Goal: Transaction & Acquisition: Book appointment/travel/reservation

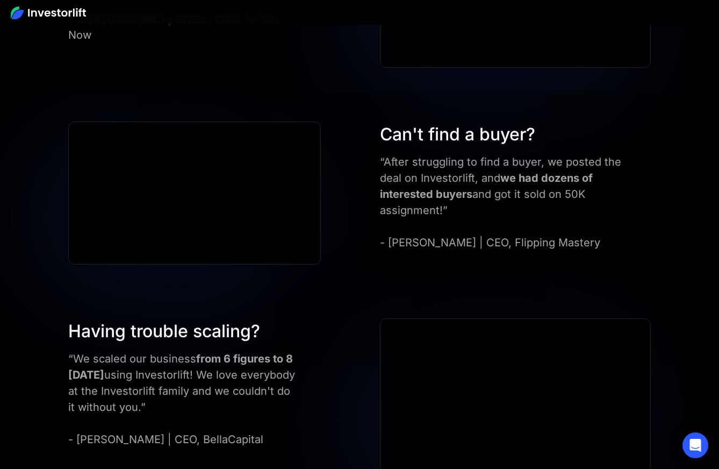
scroll to position [3022, 0]
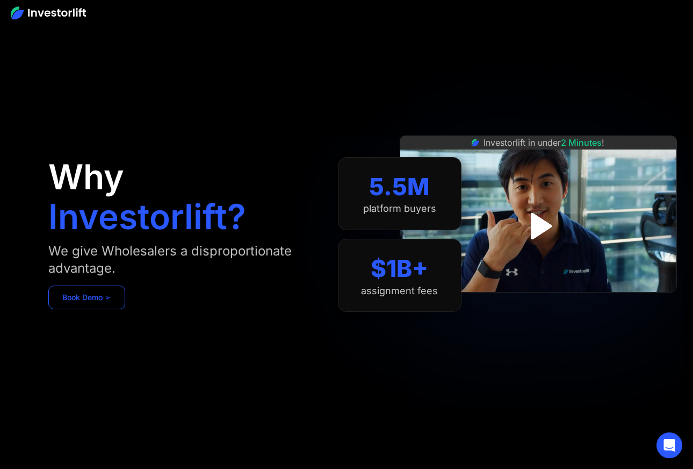
click at [80, 300] on link "Book Demo ➢" at bounding box center [86, 297] width 77 height 24
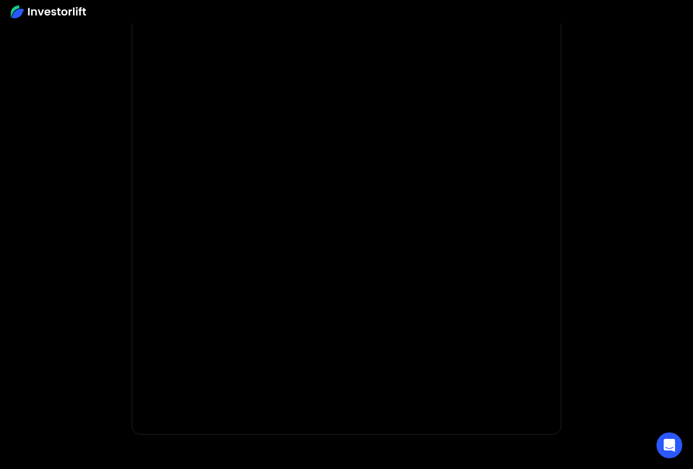
scroll to position [66, 0]
